Goal: Information Seeking & Learning: Learn about a topic

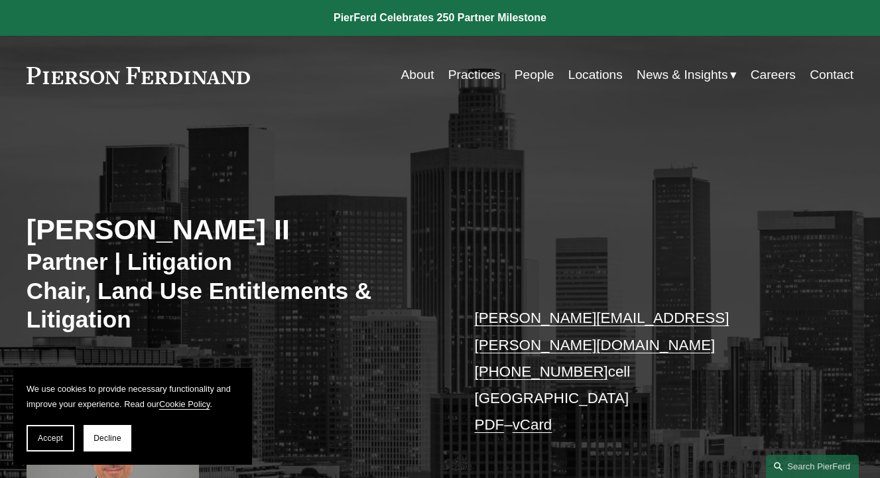
click at [520, 72] on link "People" at bounding box center [535, 74] width 40 height 25
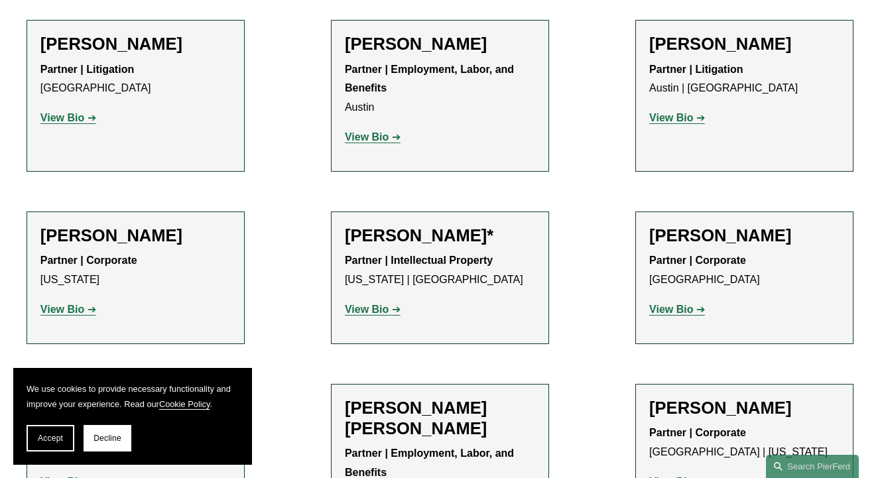
scroll to position [531, 0]
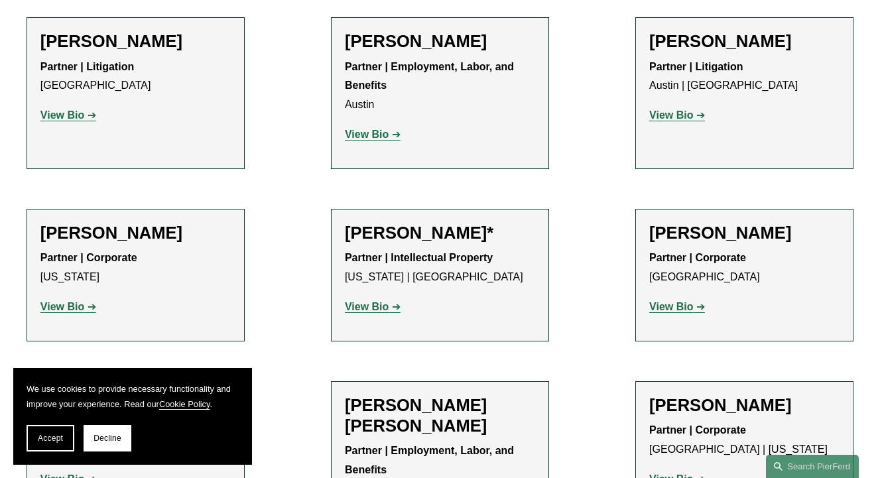
click at [674, 120] on strong "View Bio" at bounding box center [672, 114] width 44 height 11
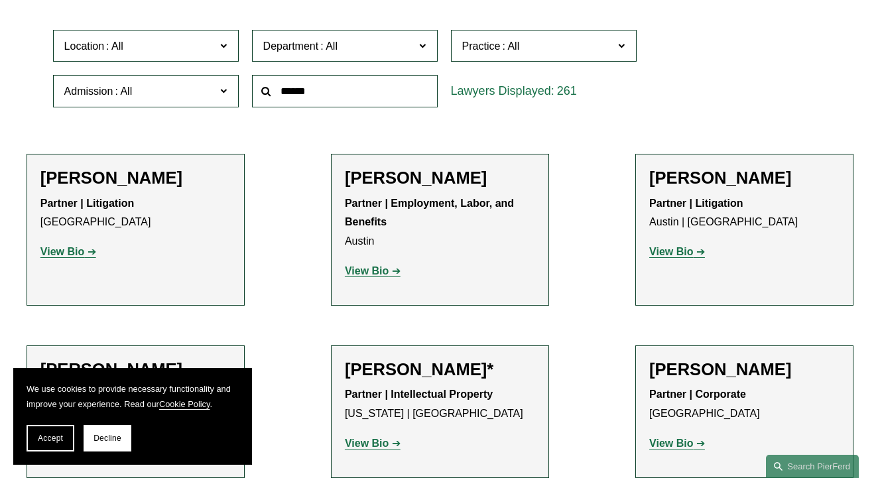
scroll to position [398, 0]
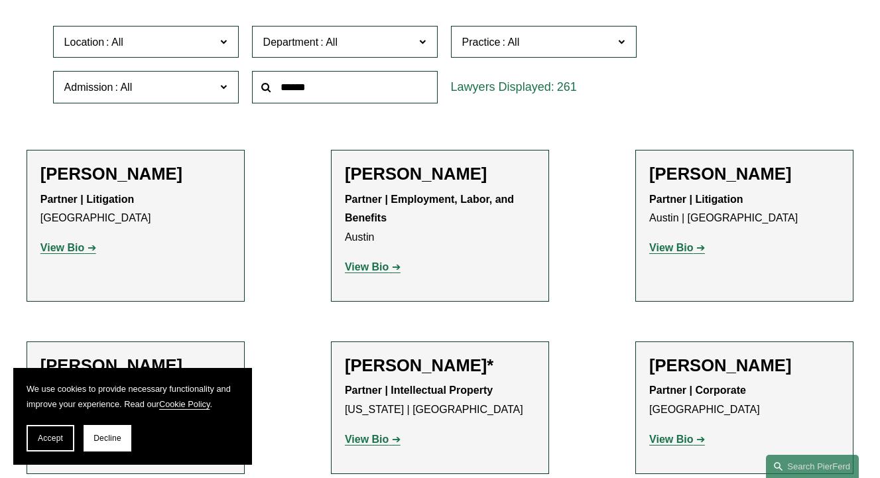
click at [309, 45] on span "Department" at bounding box center [291, 41] width 56 height 11
click at [0, 0] on link "Litigation" at bounding box center [0, 0] width 0 height 0
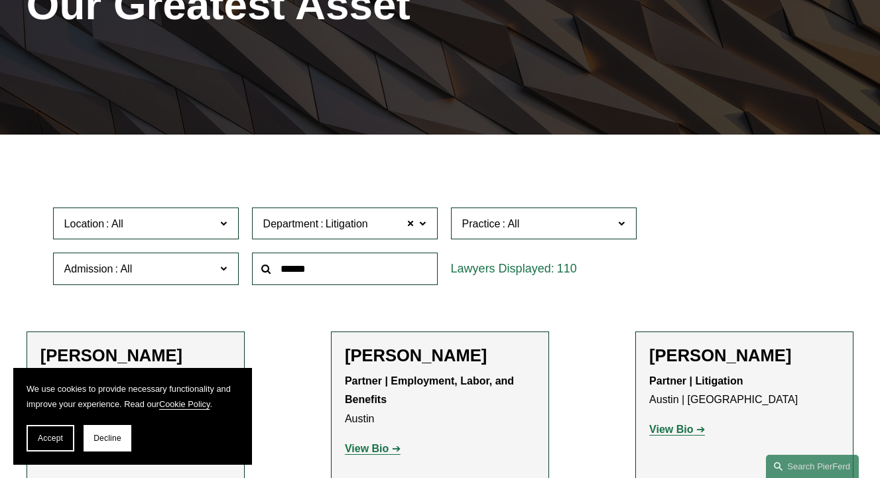
scroll to position [214, 0]
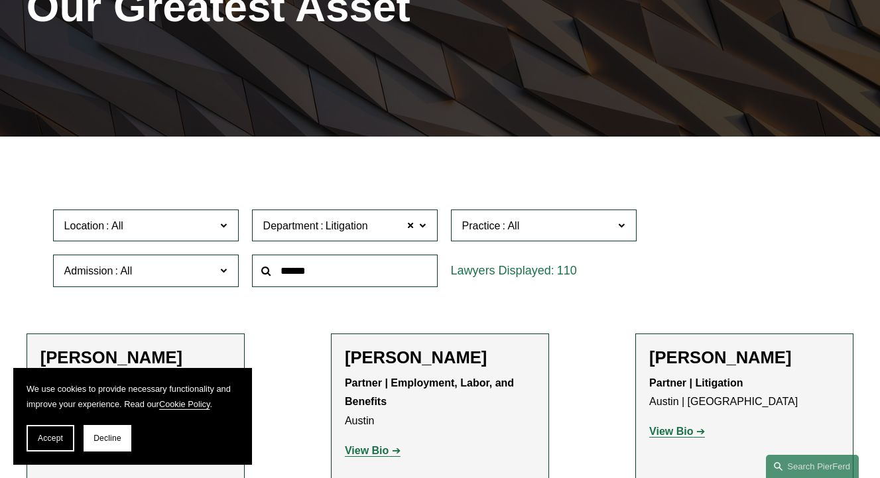
click at [485, 224] on span "Practice" at bounding box center [481, 225] width 38 height 11
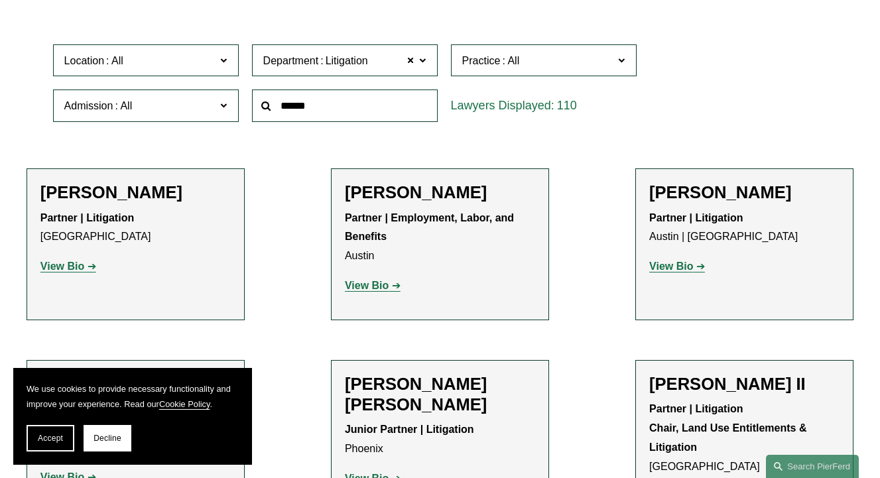
scroll to position [413, 0]
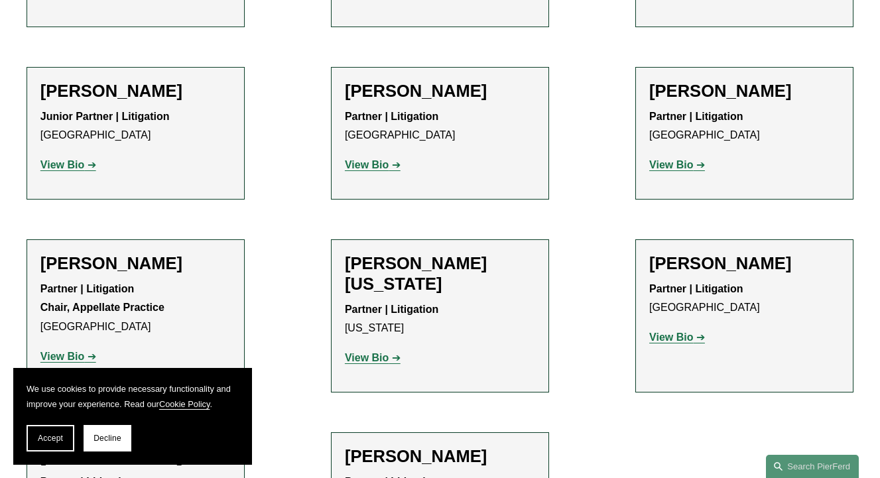
scroll to position [7234, 0]
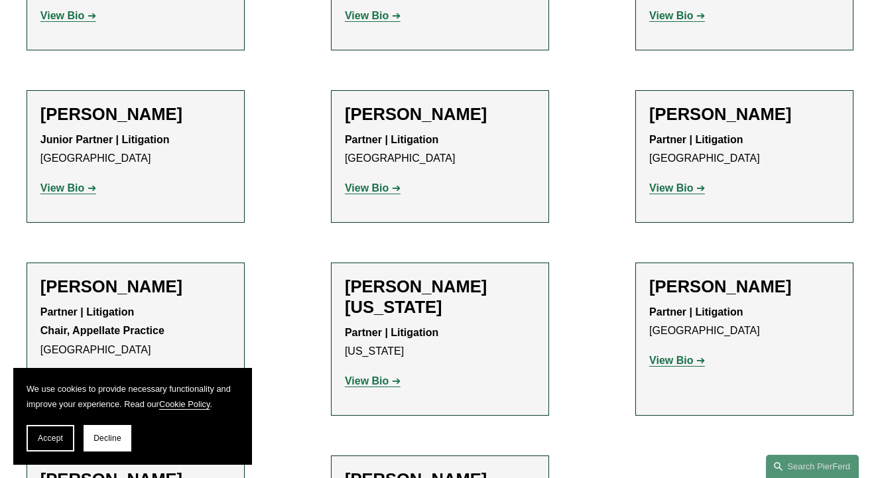
click at [190, 470] on h2 "Brandon T. Willenberg" at bounding box center [135, 480] width 190 height 21
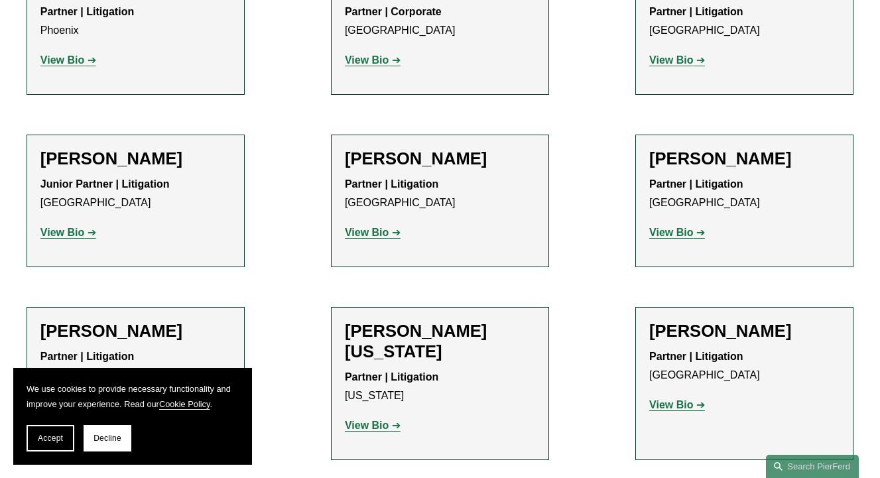
scroll to position [7168, 0]
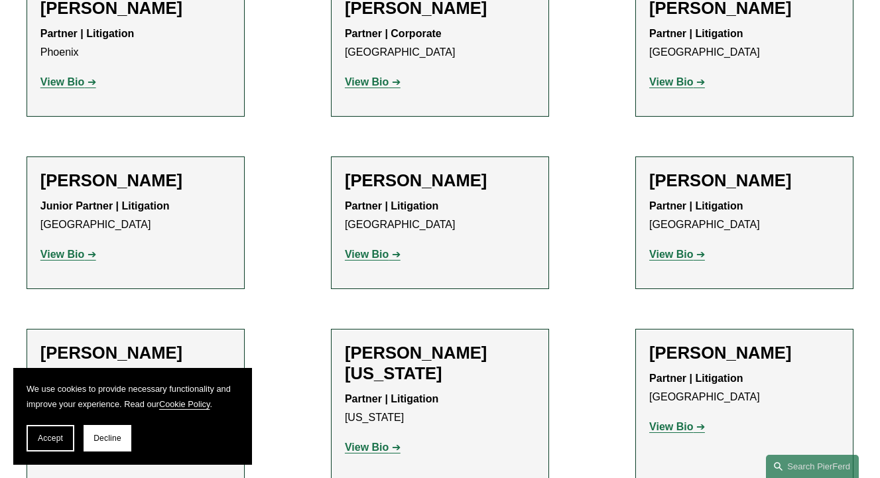
click at [669, 421] on strong "View Bio" at bounding box center [672, 426] width 44 height 11
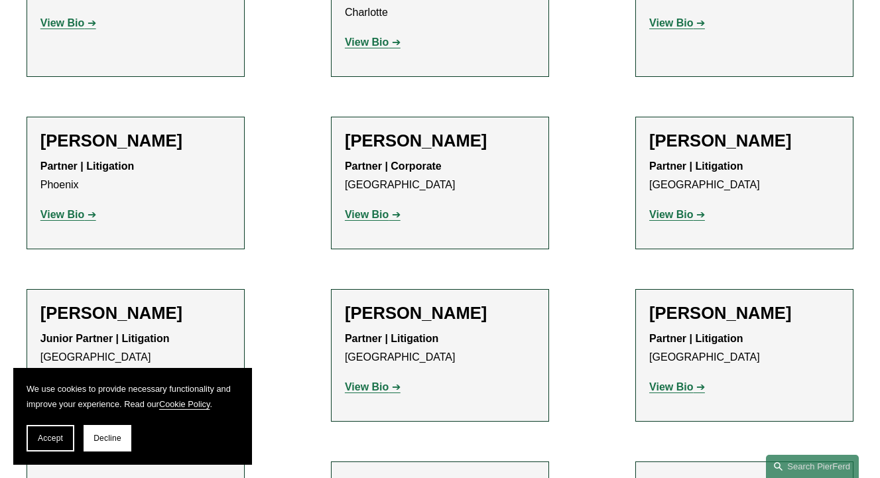
scroll to position [6969, 0]
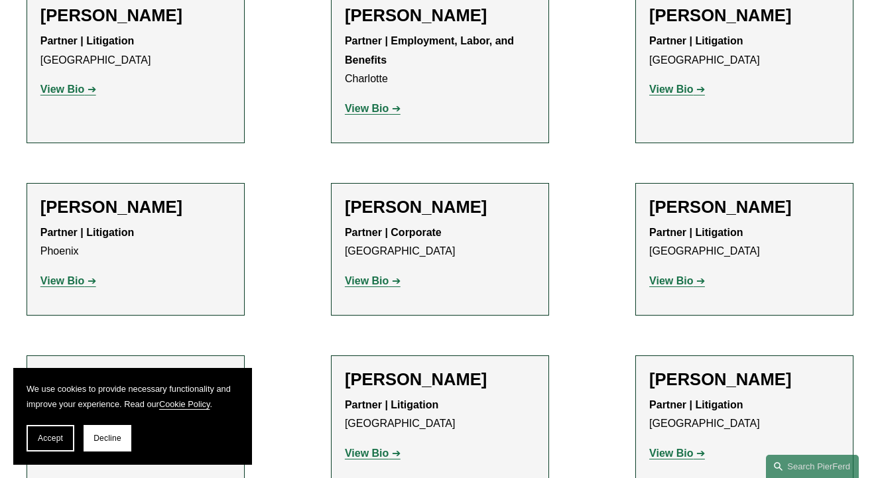
click at [381, 448] on strong "View Bio" at bounding box center [367, 453] width 44 height 11
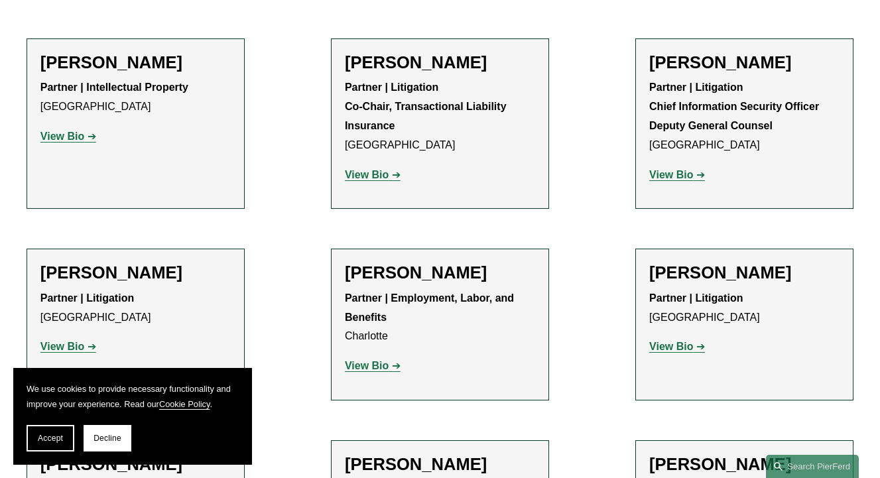
scroll to position [6703, 0]
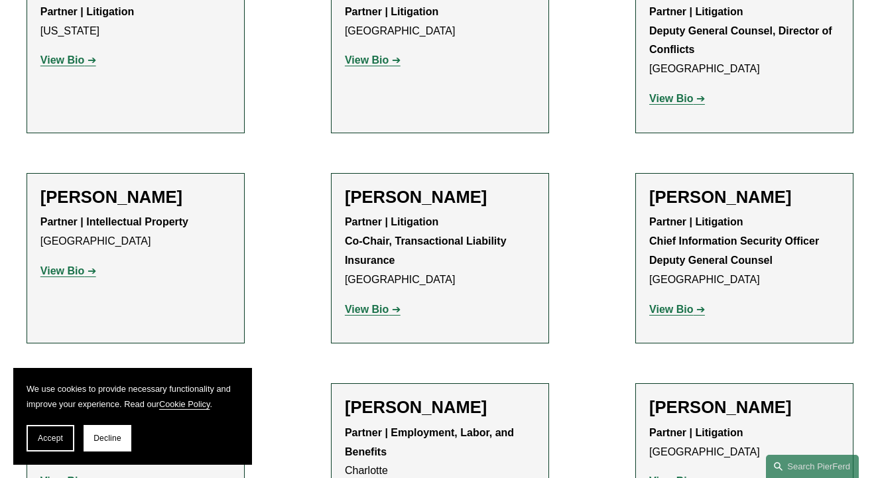
scroll to position [6571, 0]
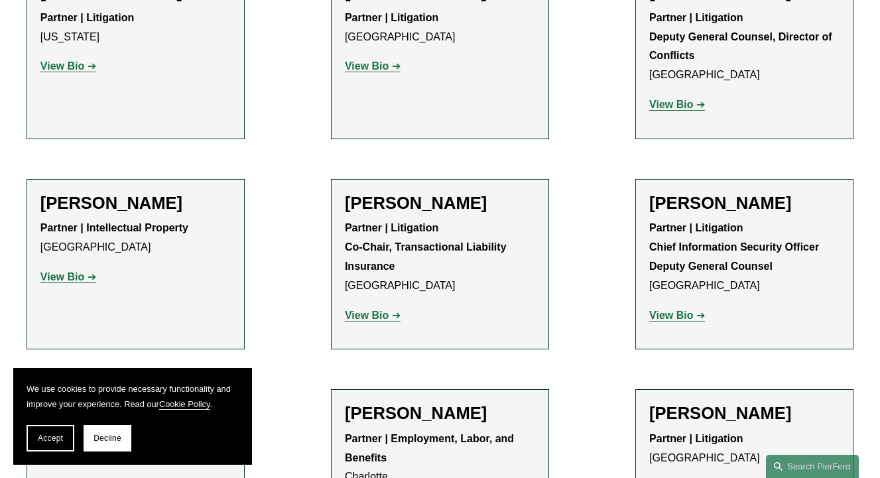
click at [76, 482] on strong "View Bio" at bounding box center [62, 487] width 44 height 11
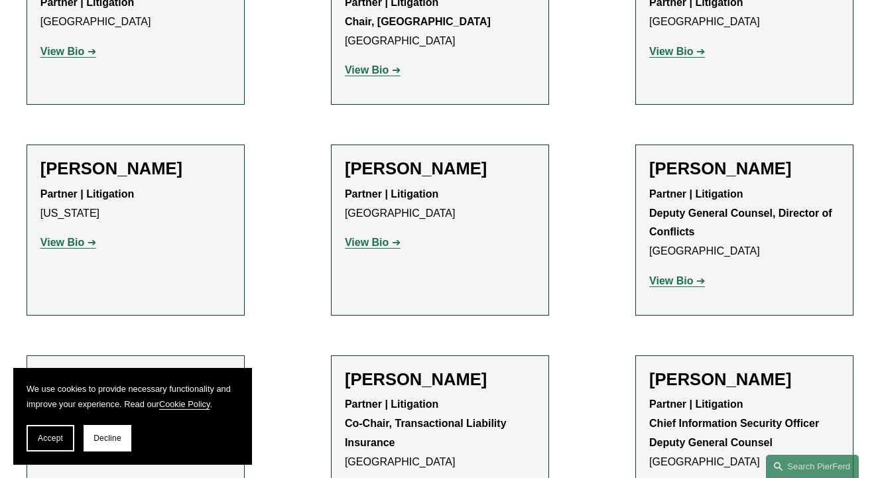
scroll to position [6372, 0]
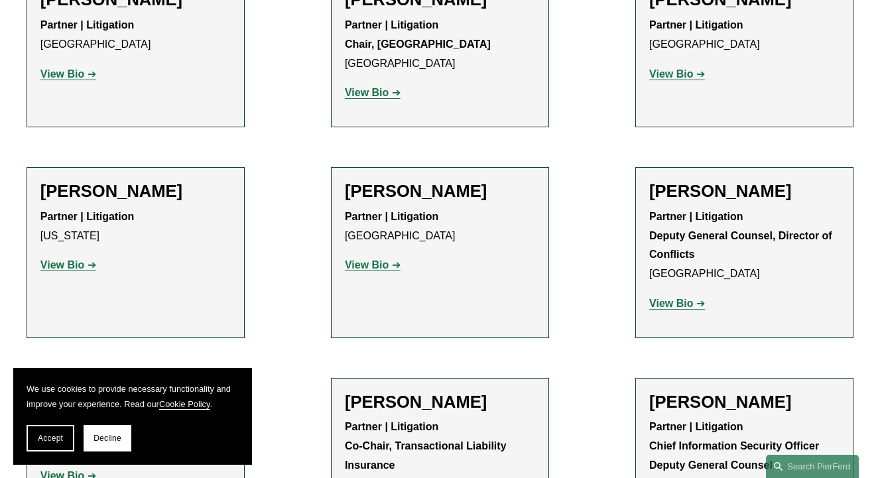
click at [80, 470] on strong "View Bio" at bounding box center [62, 475] width 44 height 11
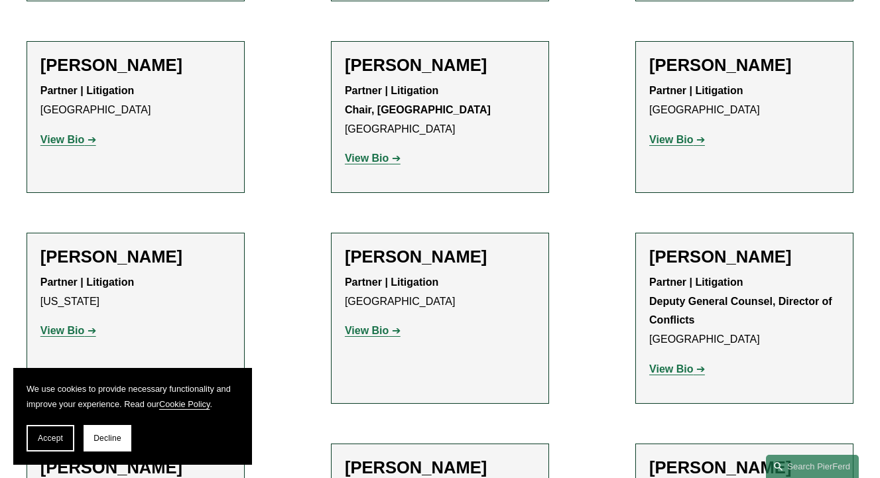
scroll to position [6305, 0]
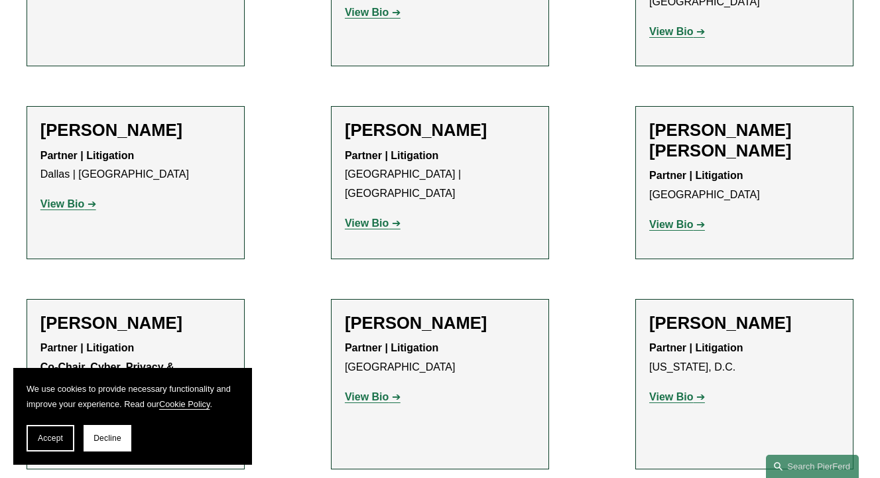
scroll to position [5775, 0]
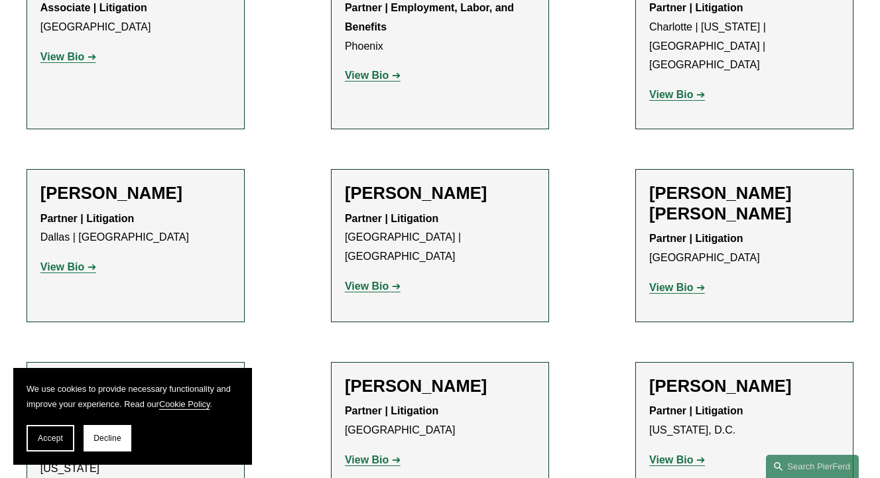
click at [671, 454] on strong "View Bio" at bounding box center [672, 459] width 44 height 11
click at [381, 454] on strong "View Bio" at bounding box center [367, 459] width 44 height 11
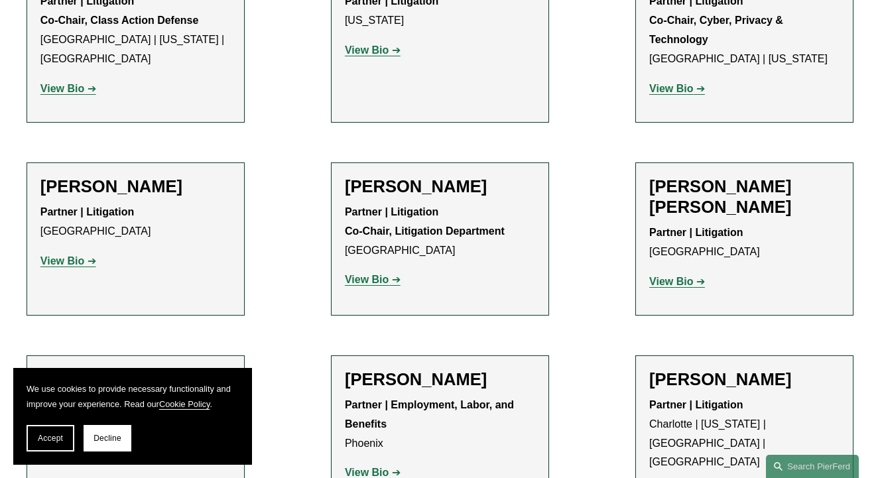
scroll to position [5377, 0]
click at [372, 468] on strong "View Bio" at bounding box center [367, 473] width 44 height 11
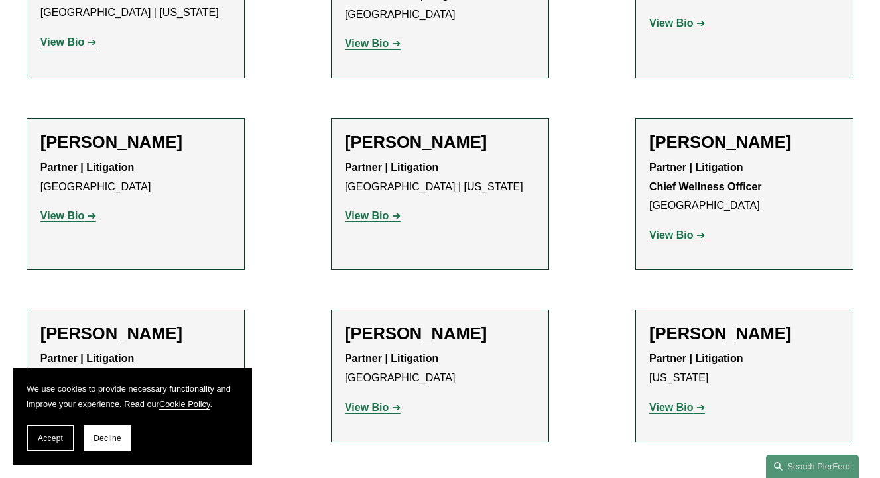
scroll to position [4846, 0]
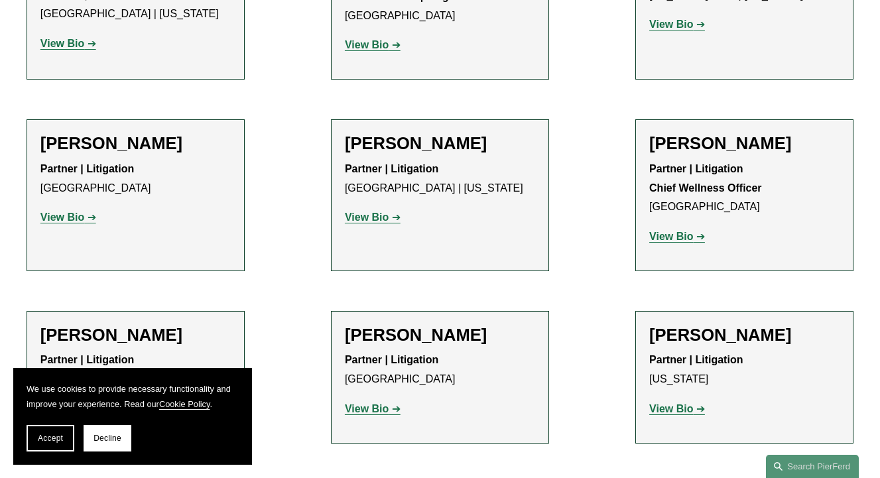
click at [377, 403] on strong "View Bio" at bounding box center [367, 408] width 44 height 11
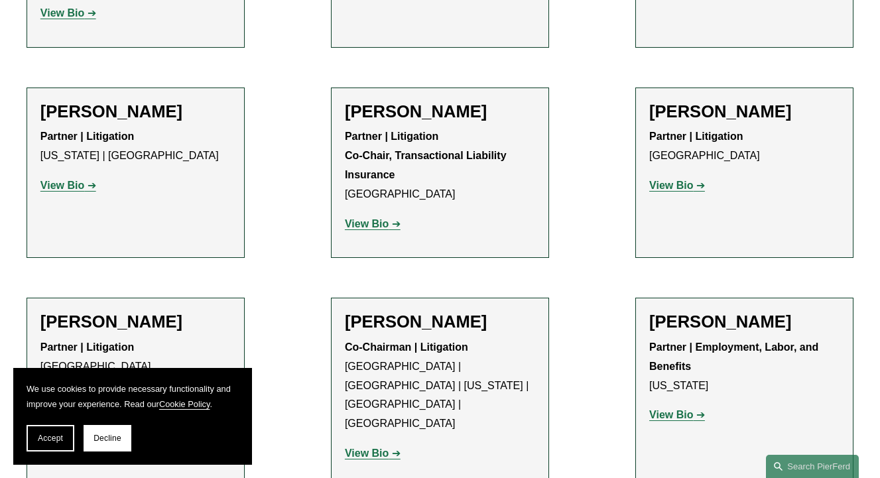
scroll to position [1728, 0]
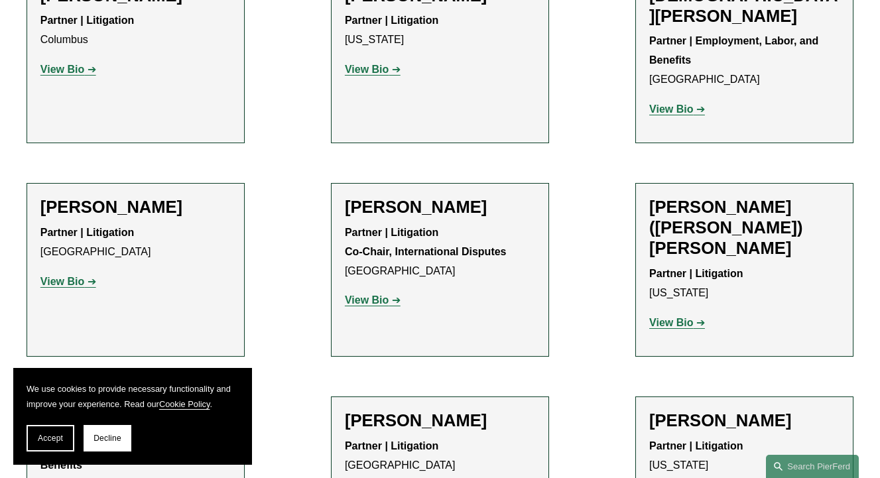
click at [82, 276] on strong "View Bio" at bounding box center [62, 281] width 44 height 11
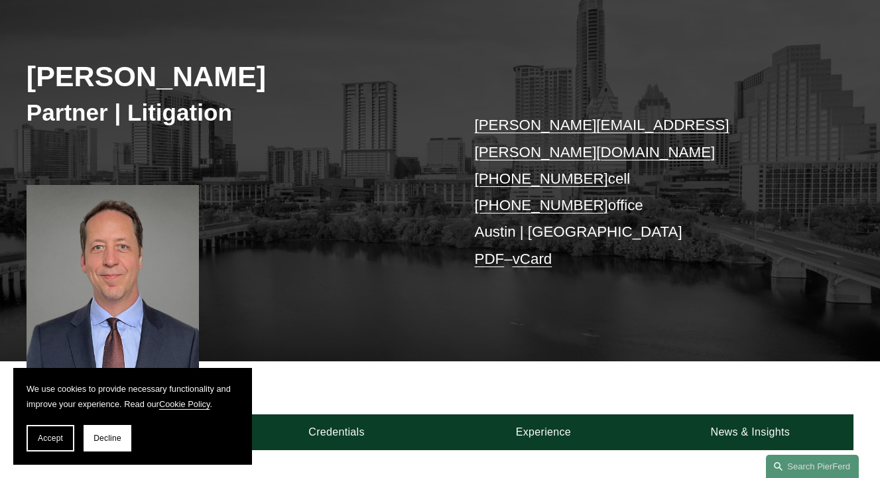
scroll to position [133, 0]
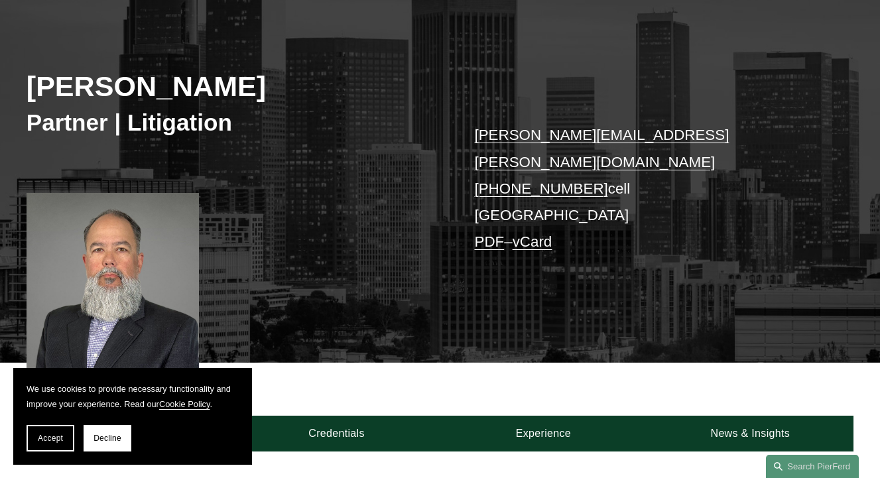
scroll to position [133, 0]
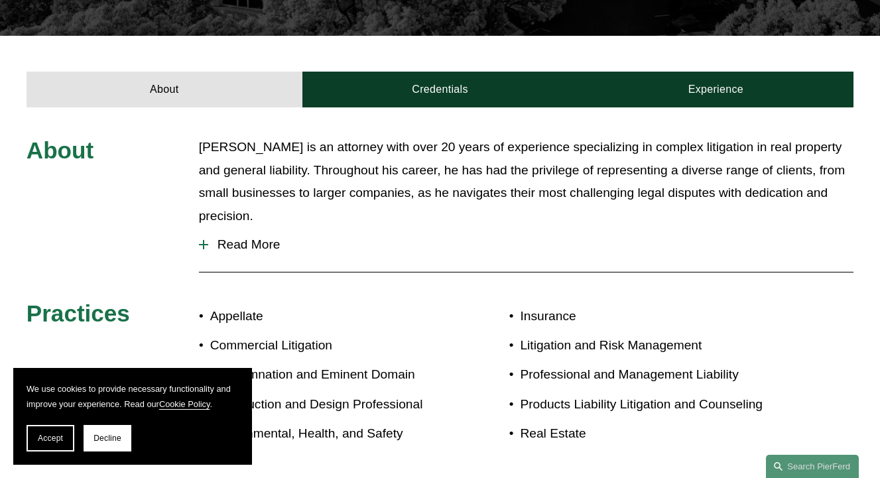
scroll to position [398, 0]
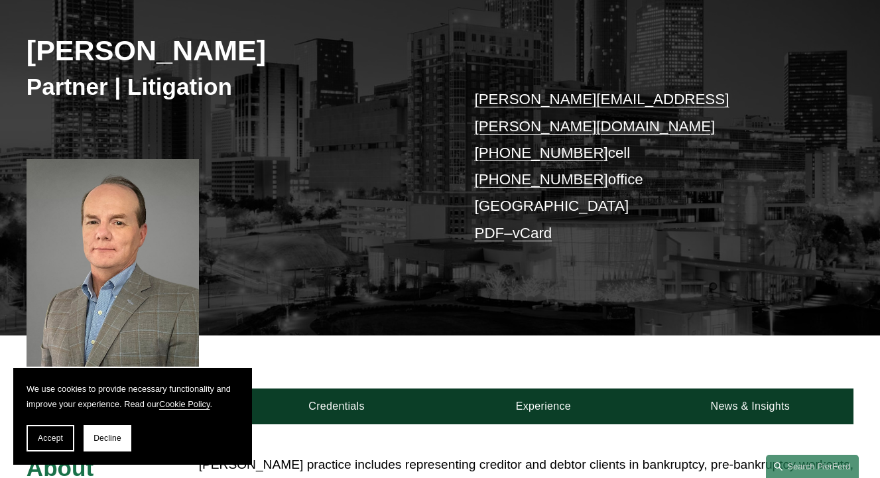
scroll to position [199, 0]
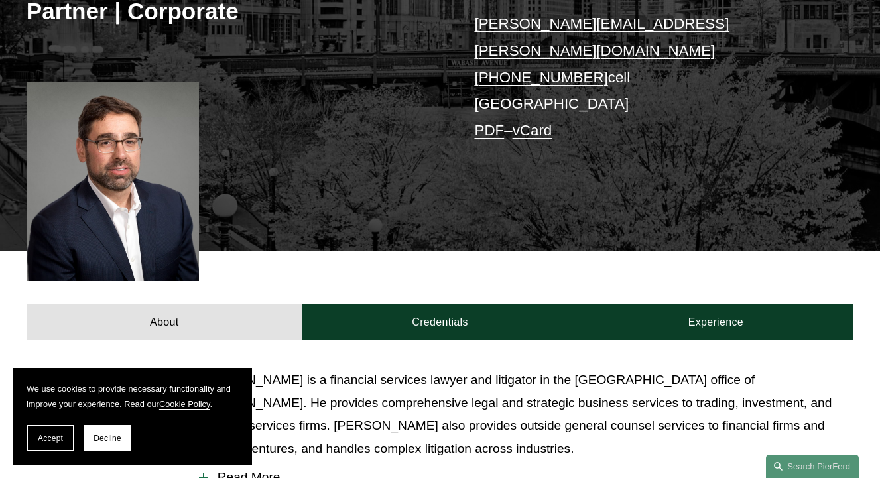
scroll to position [265, 0]
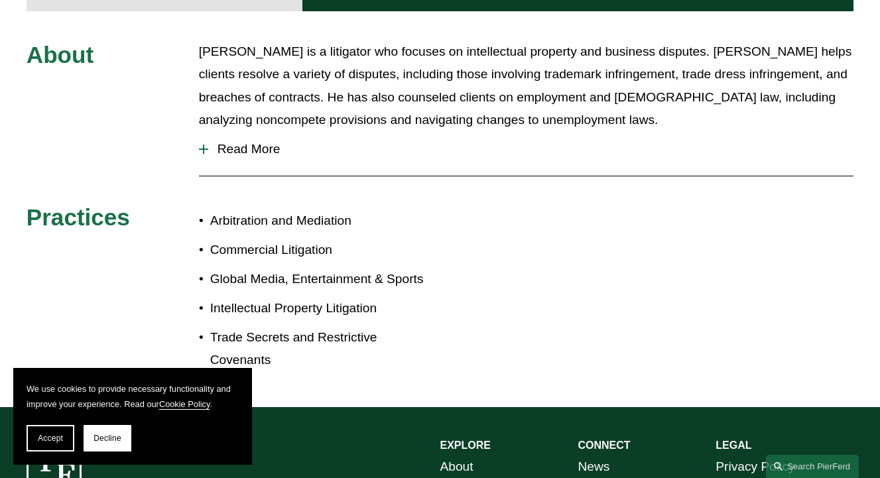
scroll to position [531, 0]
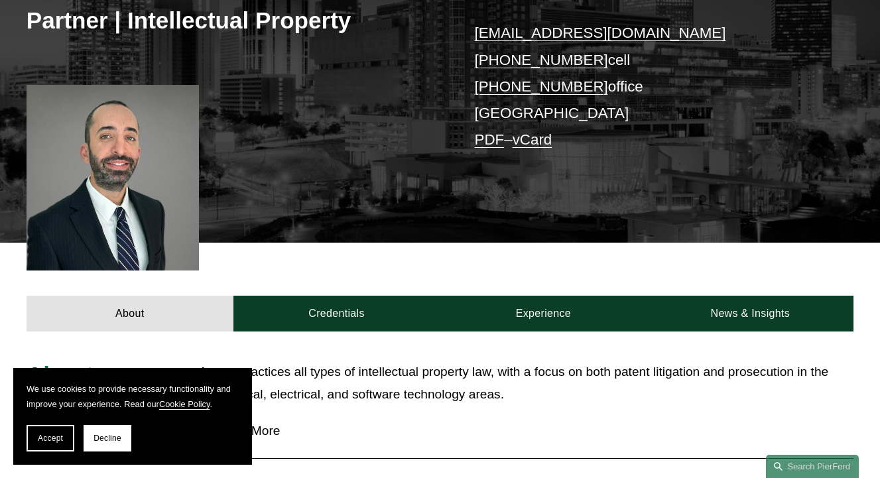
scroll to position [265, 0]
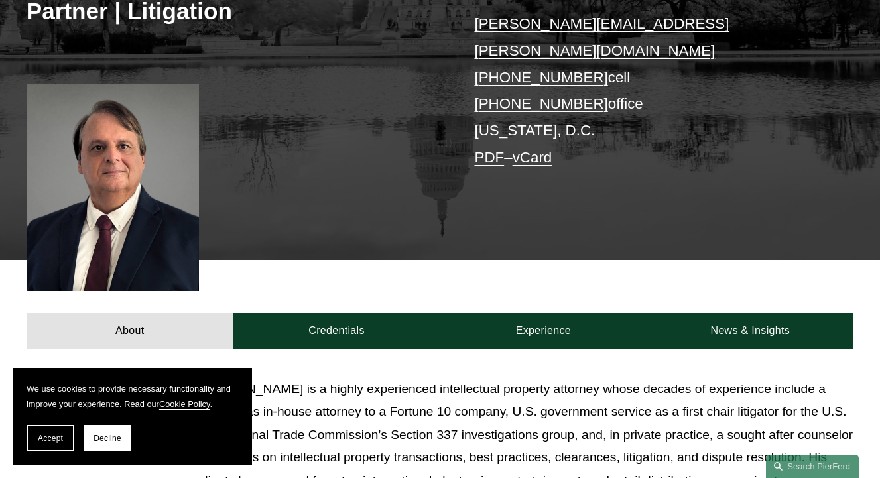
scroll to position [265, 0]
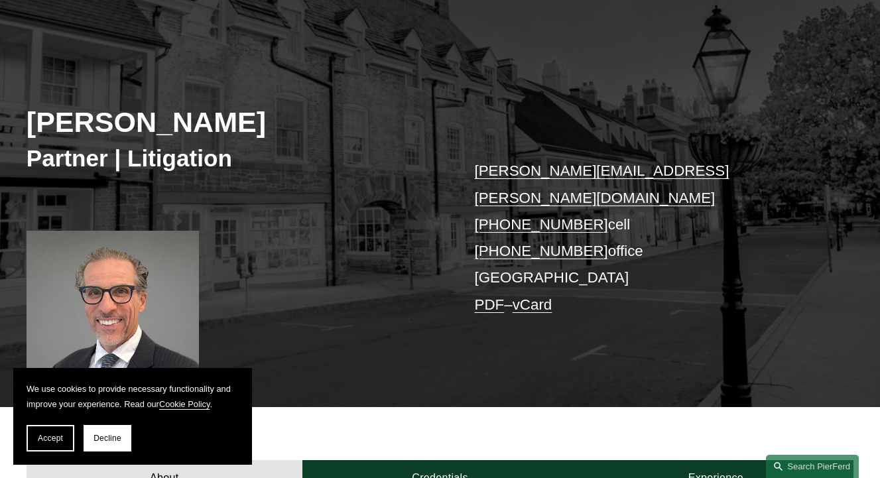
scroll to position [133, 0]
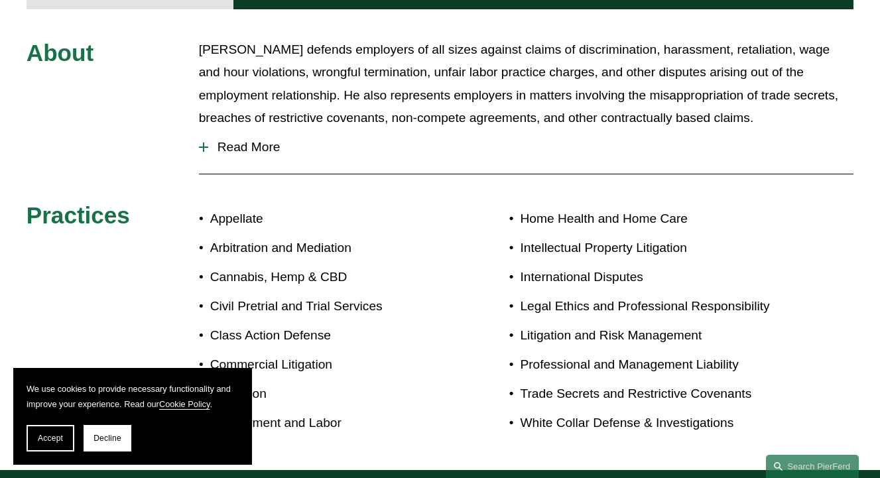
scroll to position [531, 0]
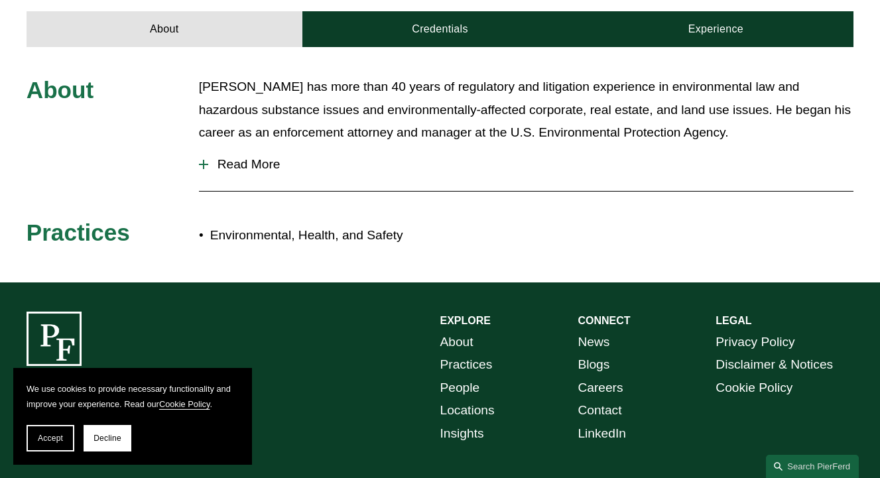
scroll to position [404, 0]
